Goal: Task Accomplishment & Management: Use online tool/utility

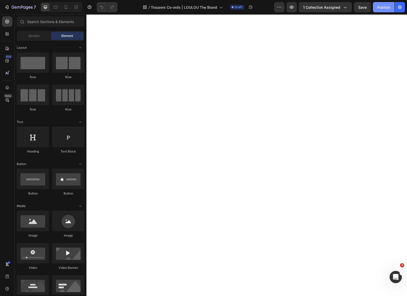
click at [383, 7] on div "Publish" at bounding box center [383, 7] width 13 height 5
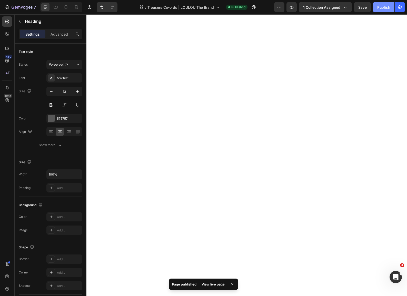
click at [390, 6] on div "Publish" at bounding box center [383, 7] width 13 height 5
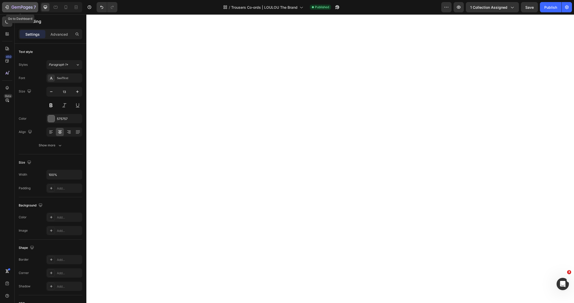
click at [15, 8] on icon "button" at bounding box center [16, 7] width 2 height 2
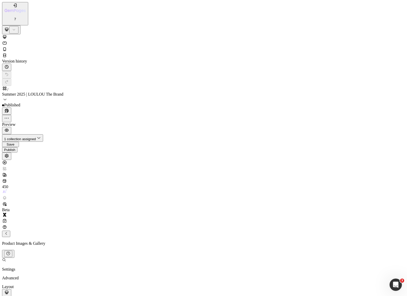
click at [15, 148] on div "Publish" at bounding box center [9, 150] width 11 height 4
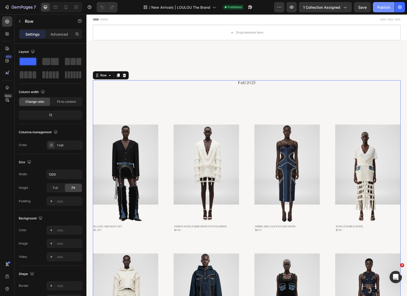
drag, startPoint x: 125, startPoint y: 96, endPoint x: 384, endPoint y: 5, distance: 273.8
click at [384, 5] on div "Publish" at bounding box center [383, 7] width 13 height 5
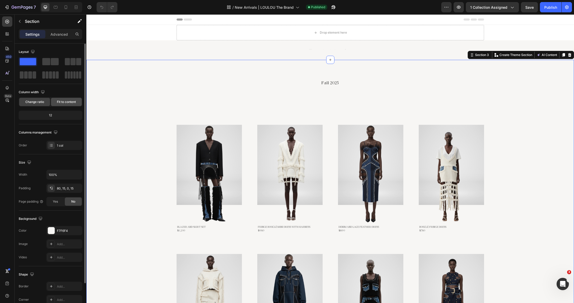
click at [67, 102] on span "Fit to content" at bounding box center [66, 102] width 19 height 5
